Goal: Task Accomplishment & Management: Complete application form

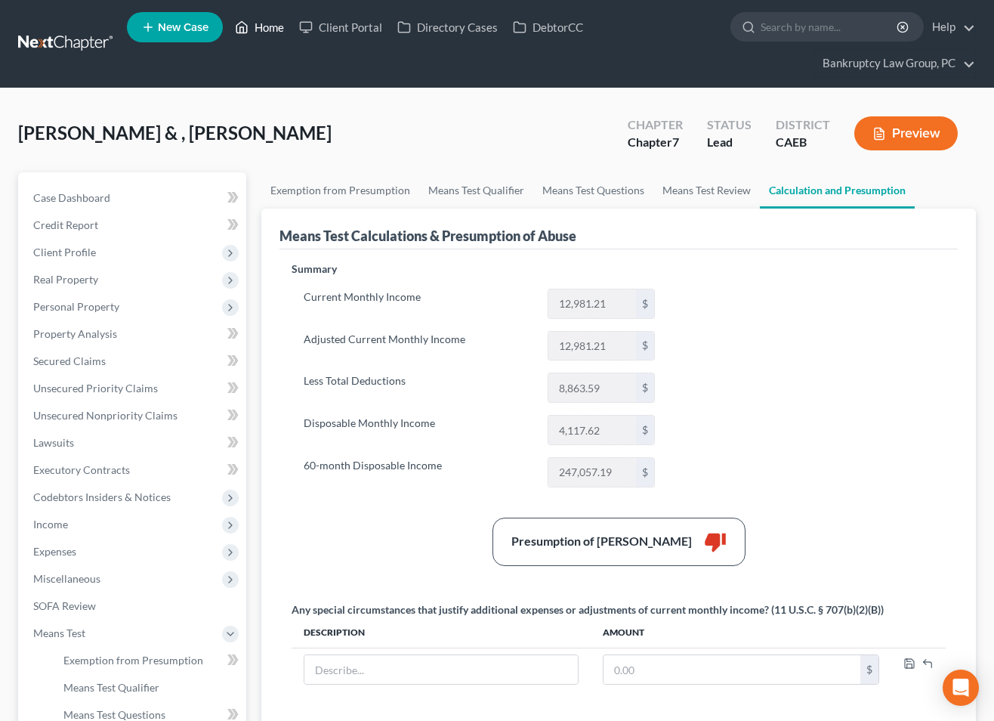
click at [275, 26] on link "Home" at bounding box center [259, 27] width 64 height 27
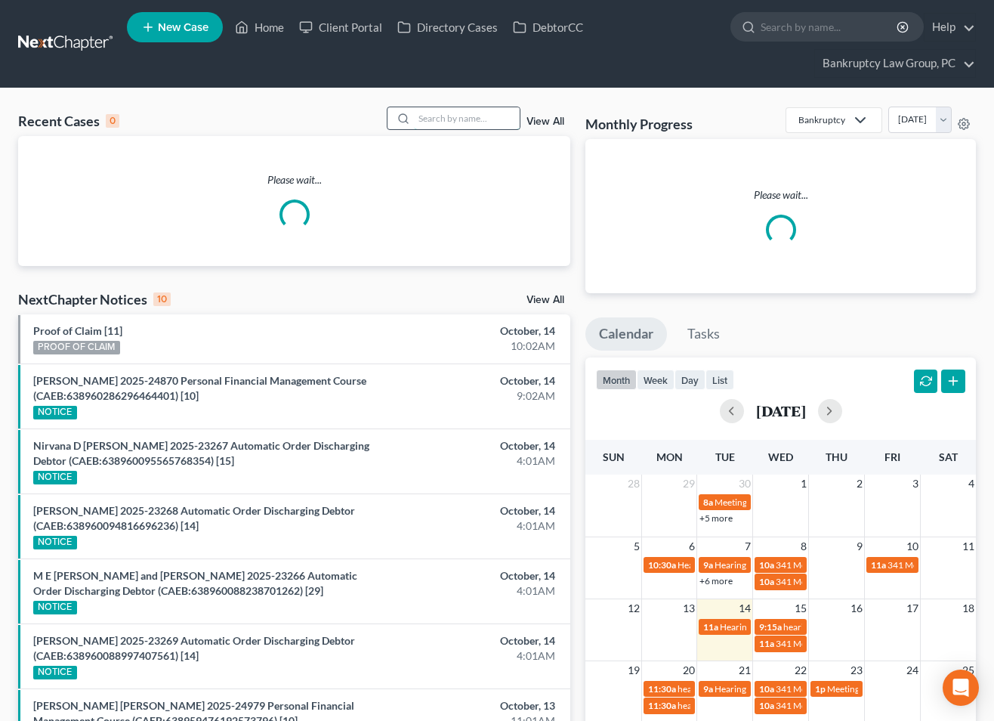
click at [441, 121] on input "search" at bounding box center [467, 118] width 106 height 22
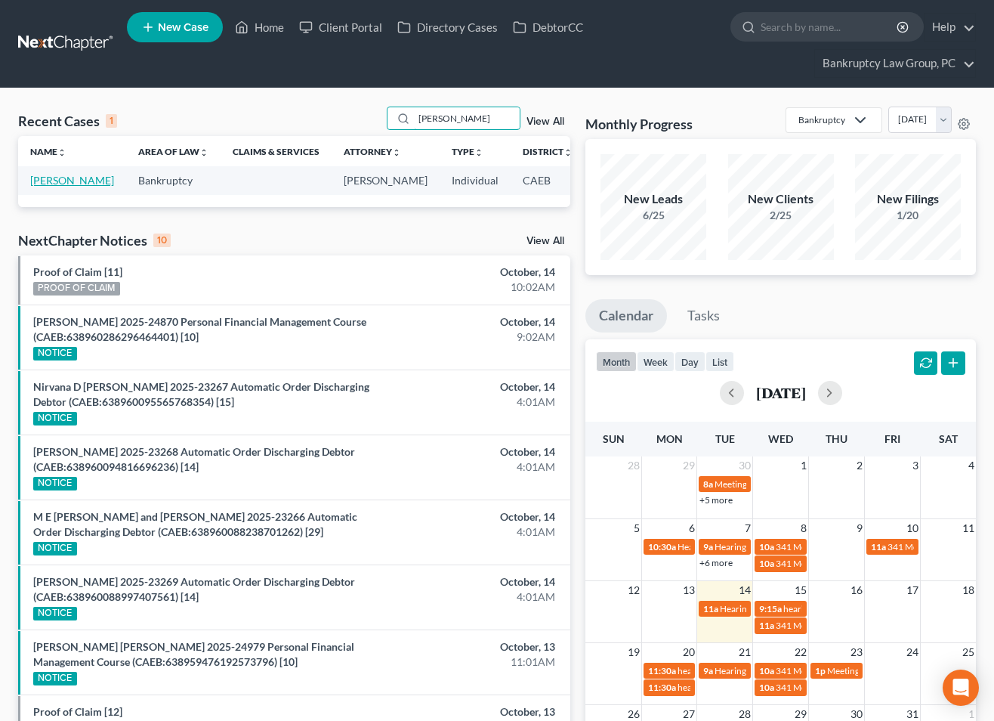
type input "[PERSON_NAME]"
click at [33, 180] on link "[PERSON_NAME]" at bounding box center [72, 180] width 84 height 13
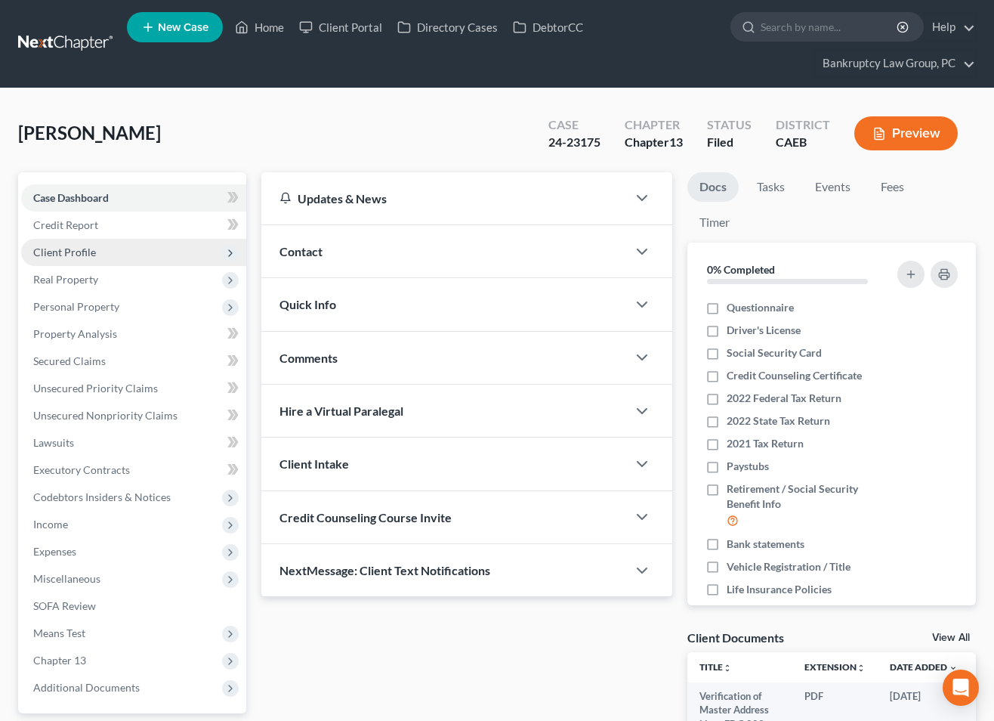
click at [56, 252] on span "Client Profile" at bounding box center [64, 252] width 63 height 13
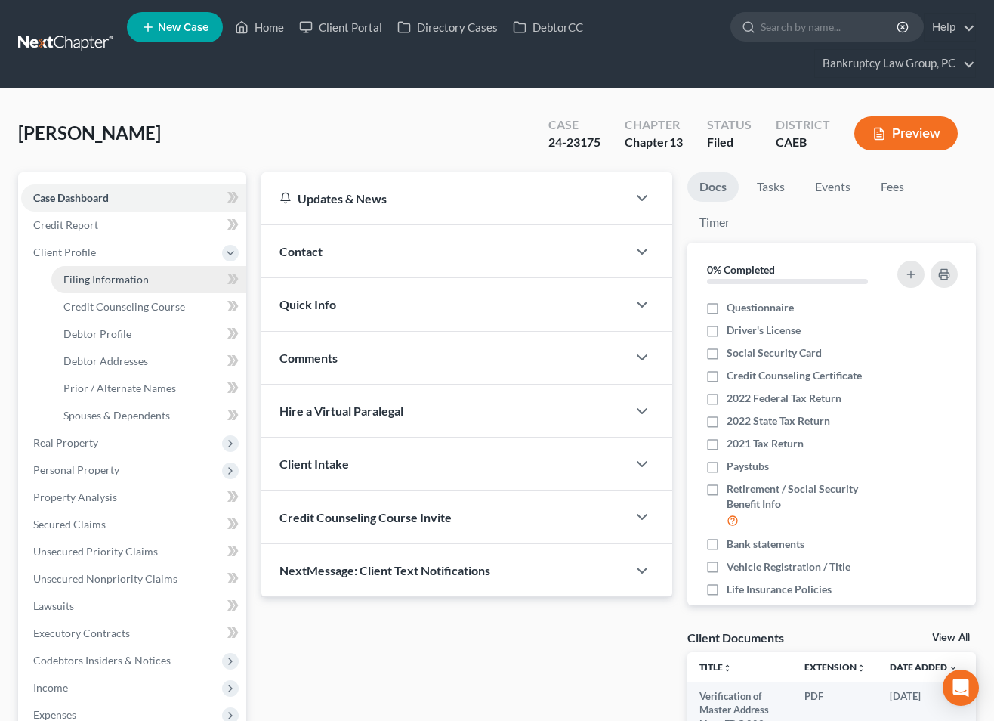
click at [76, 280] on span "Filing Information" at bounding box center [105, 279] width 85 height 13
select select "1"
select select "0"
select select "3"
select select "4"
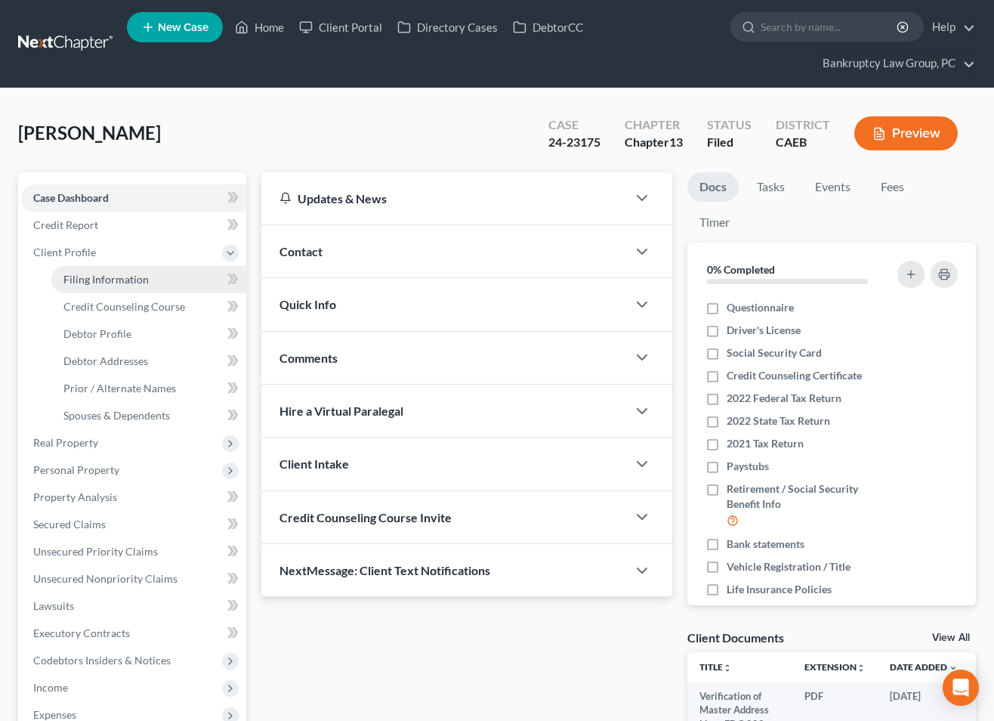
select select "1"
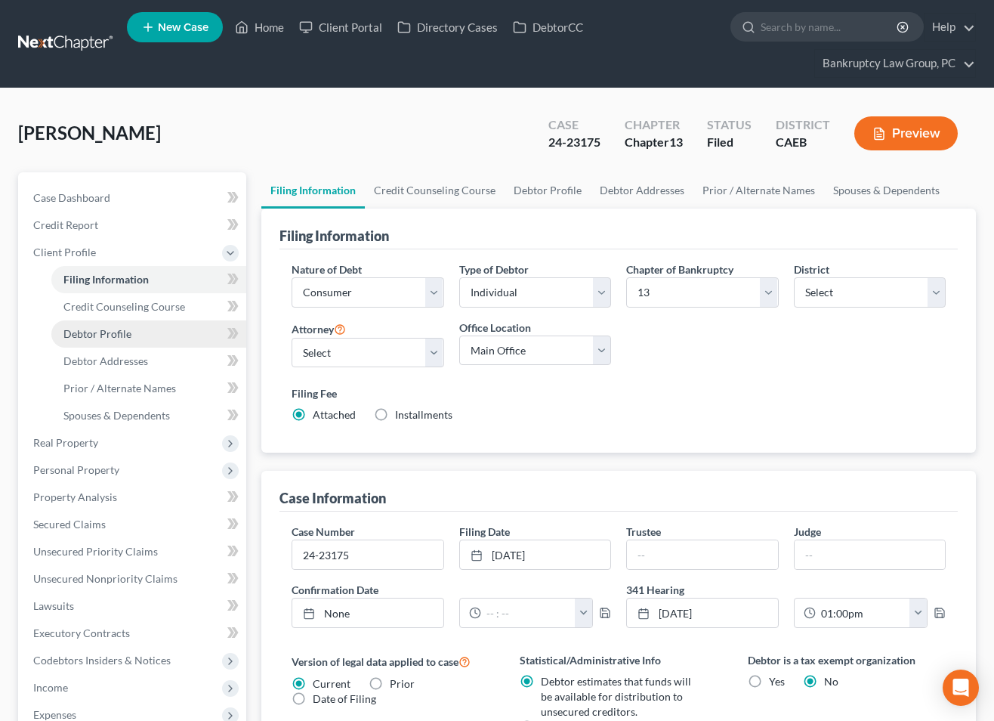
click at [93, 332] on span "Debtor Profile" at bounding box center [97, 333] width 68 height 13
select select "0"
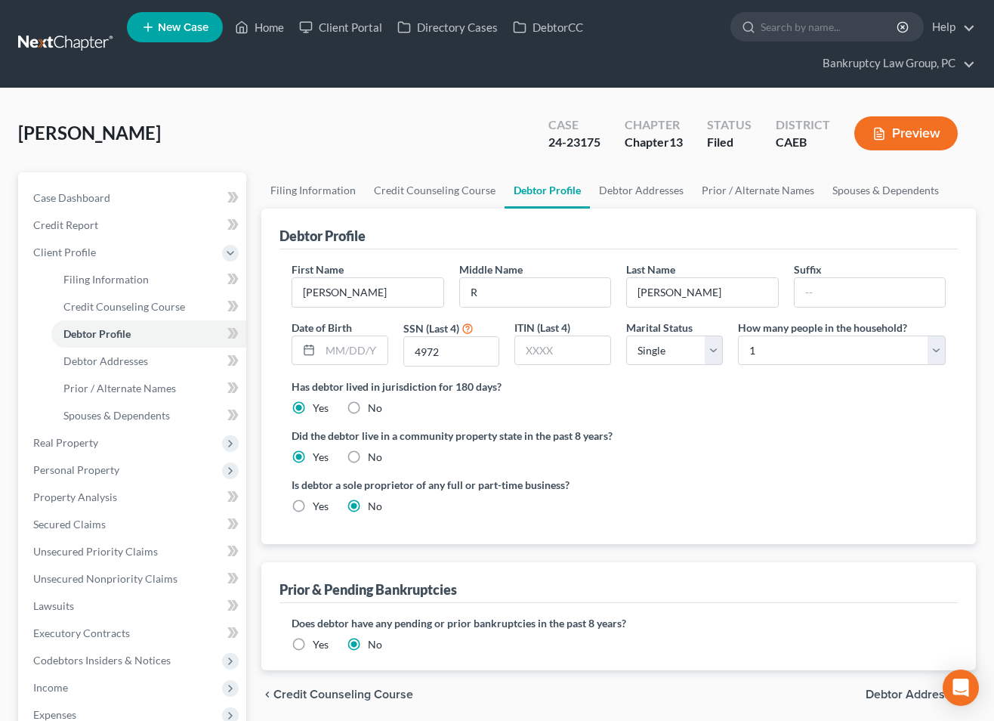
click at [313, 127] on div "[PERSON_NAME] Upgraded Case 24-23175 Chapter Chapter 13 Status Filed District C…" at bounding box center [497, 140] width 958 height 66
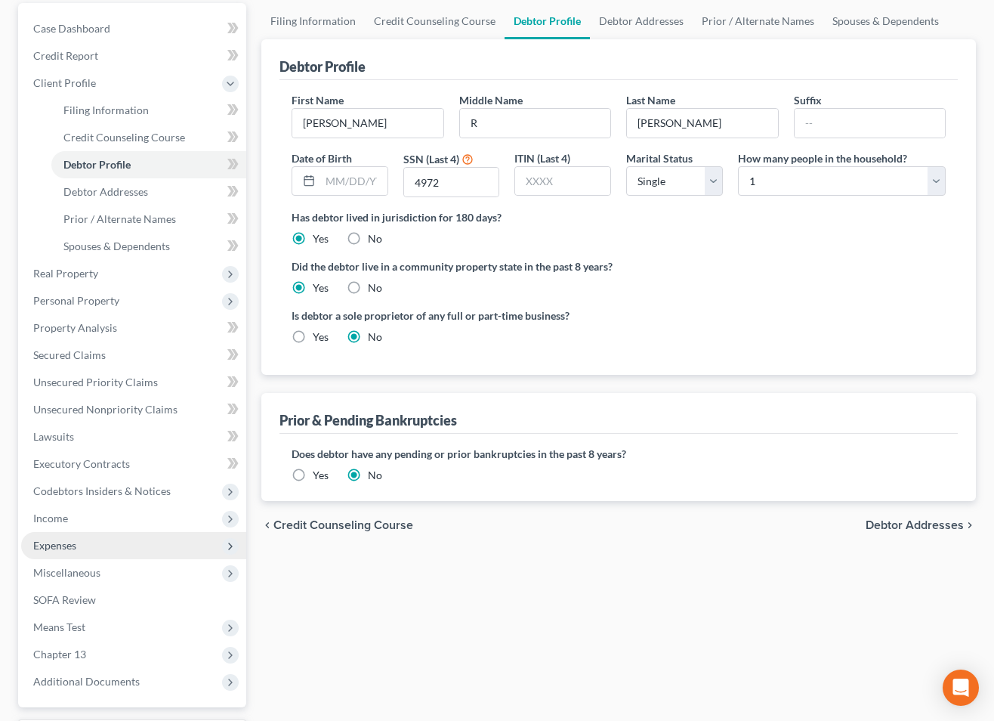
scroll to position [171, 0]
click at [64, 538] on span "Expenses" at bounding box center [54, 543] width 43 height 13
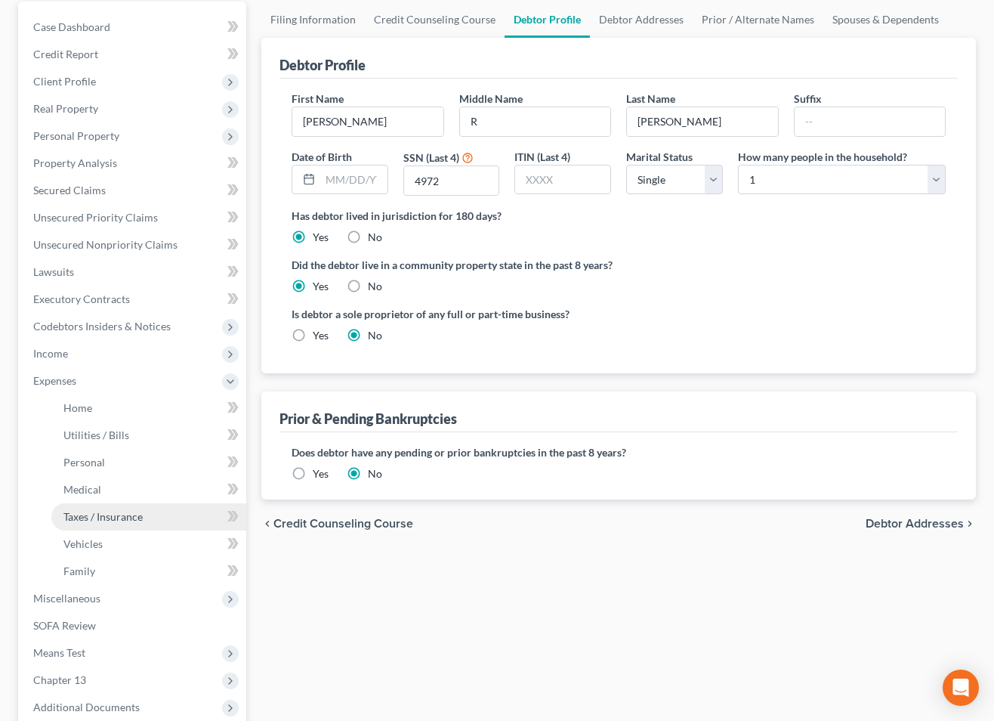
click at [85, 520] on span "Taxes / Insurance" at bounding box center [102, 516] width 79 height 13
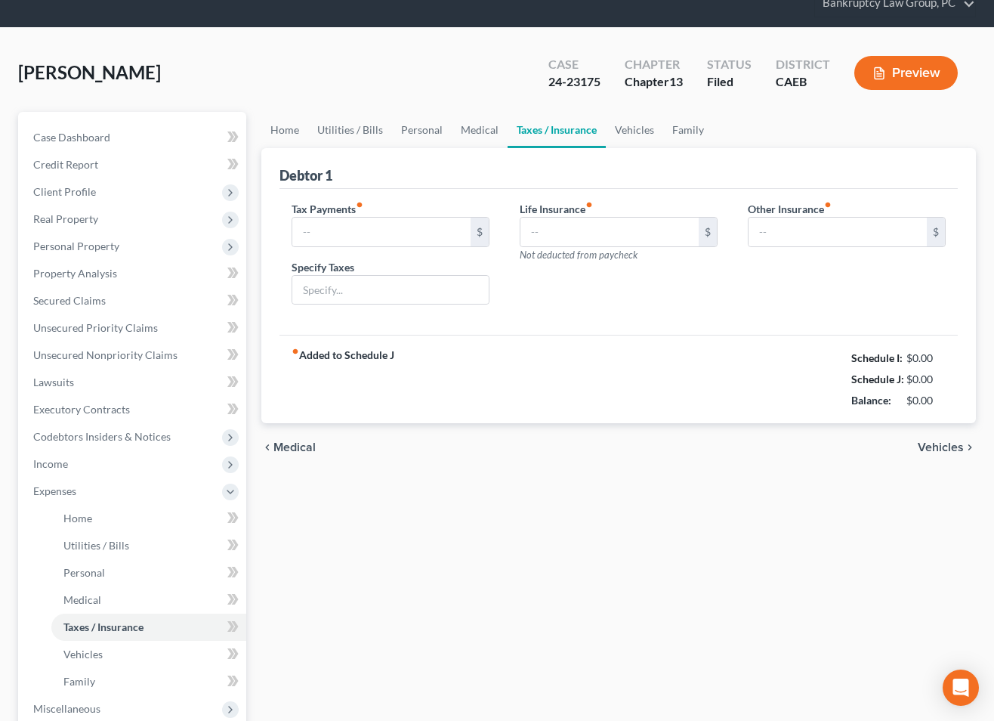
type input "0.00"
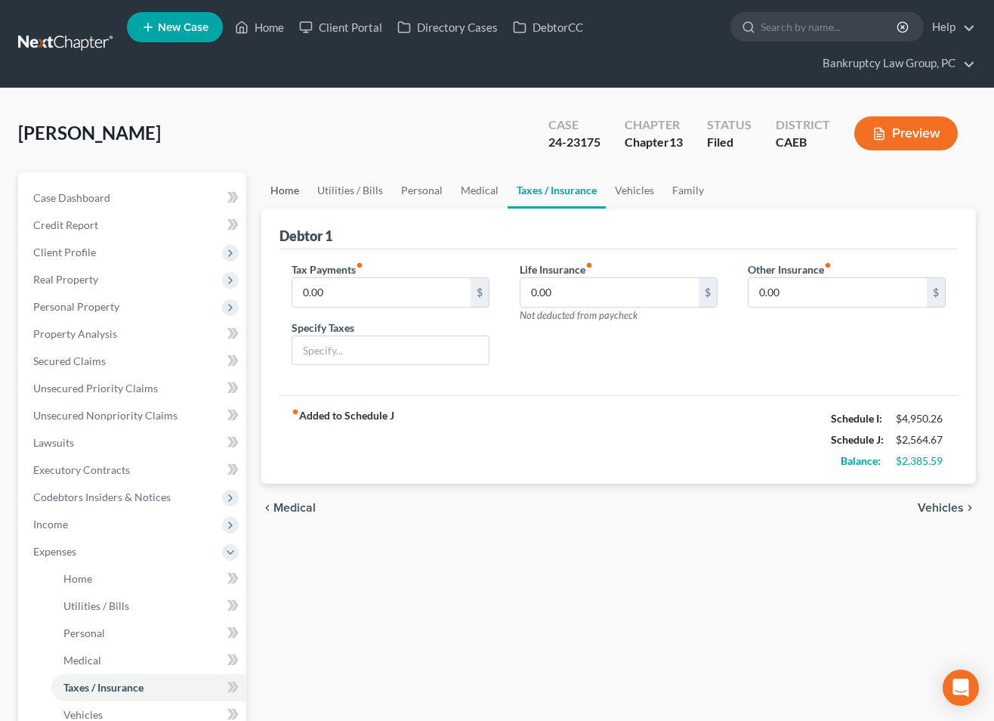
click at [287, 192] on link "Home" at bounding box center [284, 190] width 47 height 36
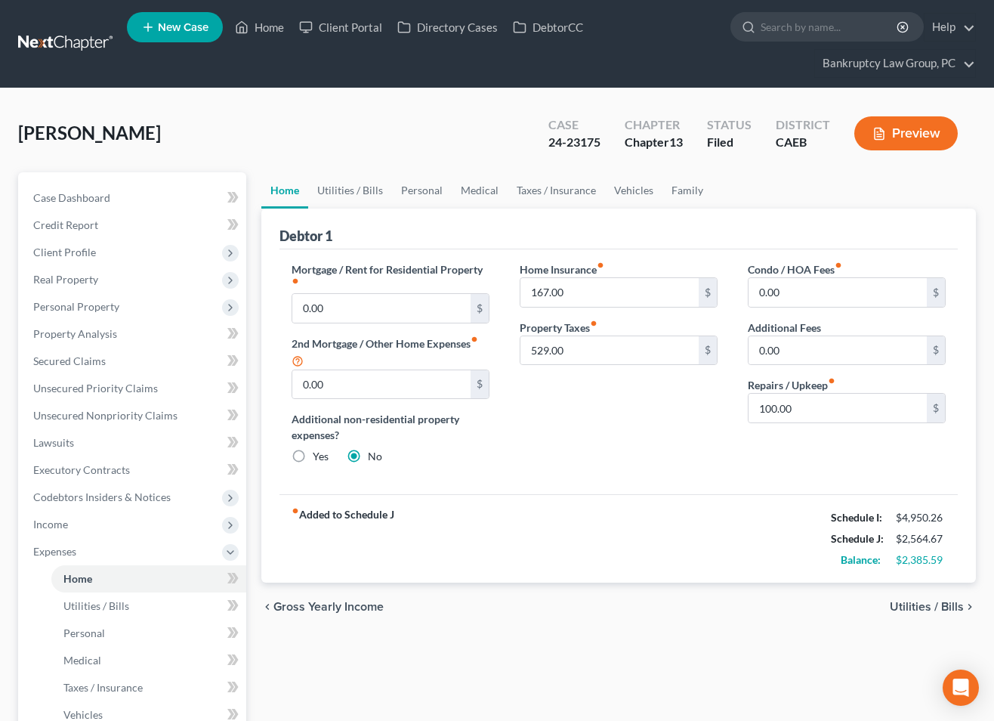
click at [611, 426] on div "Home Insurance fiber_manual_record 167.00 $ Property Taxes fiber_manual_record …" at bounding box center [619, 368] width 228 height 215
click at [76, 358] on span "Secured Claims" at bounding box center [69, 360] width 73 height 13
